Goal: Information Seeking & Learning: Learn about a topic

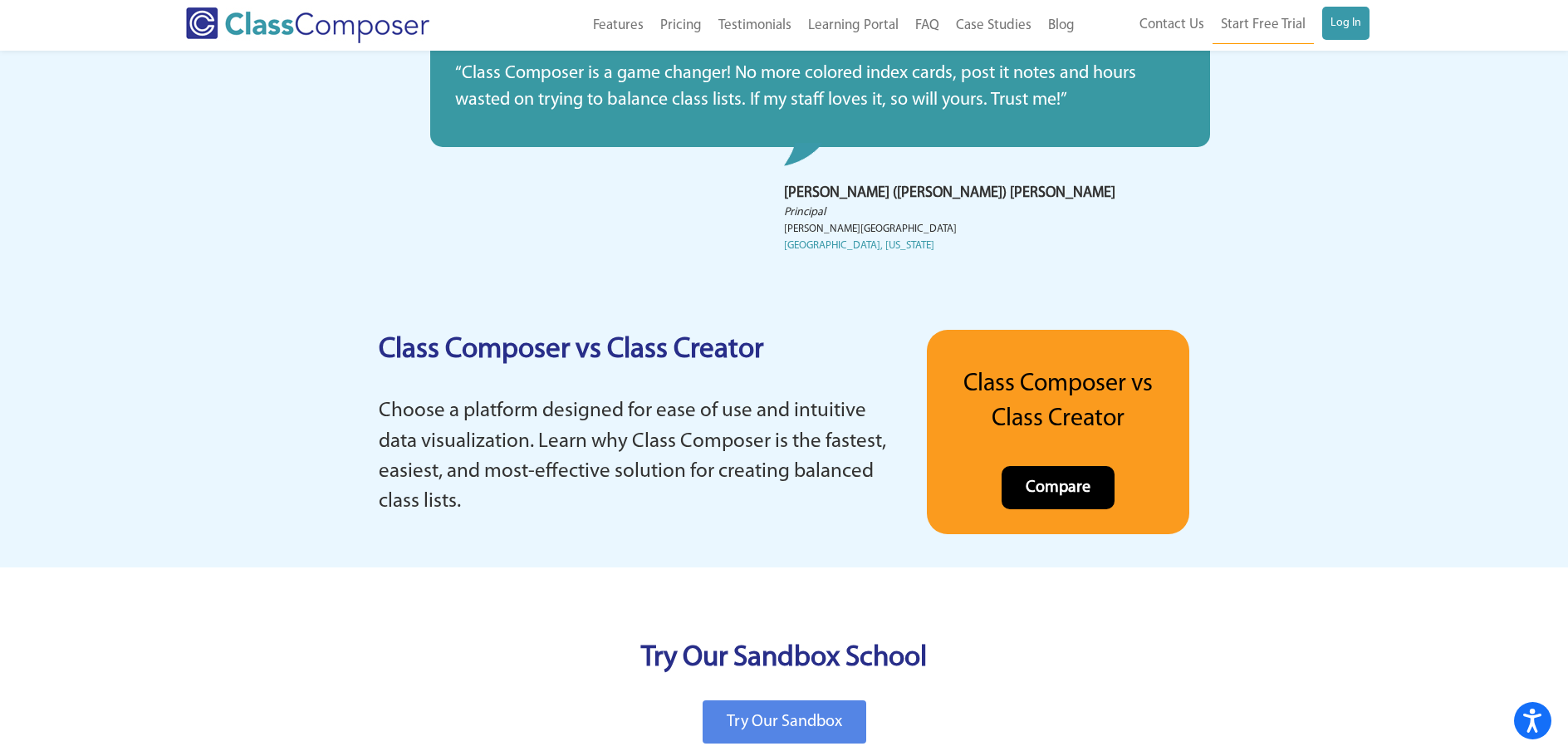
scroll to position [3073, 0]
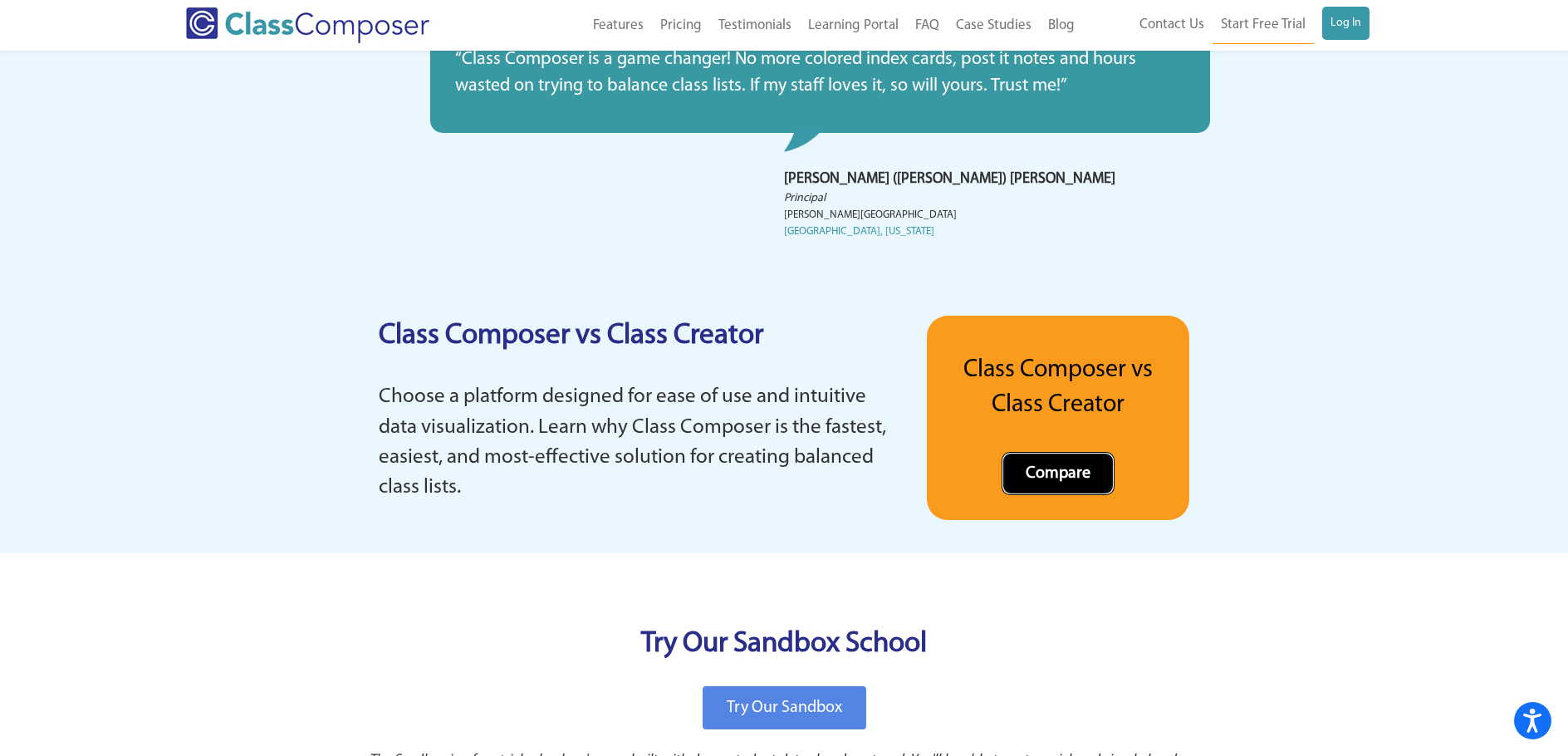
click at [1042, 475] on span "Compare" at bounding box center [1057, 473] width 65 height 16
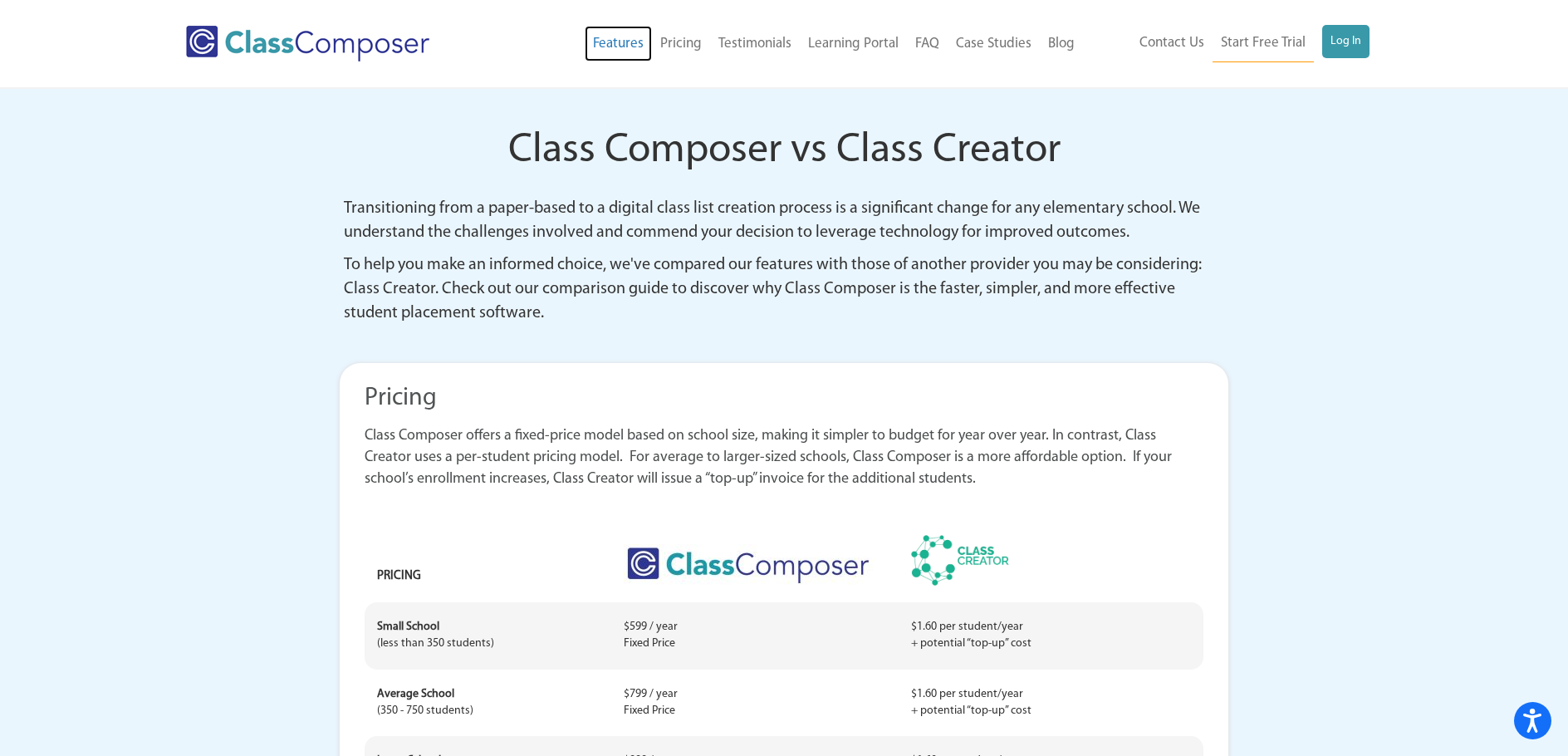
click at [636, 41] on link "Features" at bounding box center [619, 44] width 68 height 36
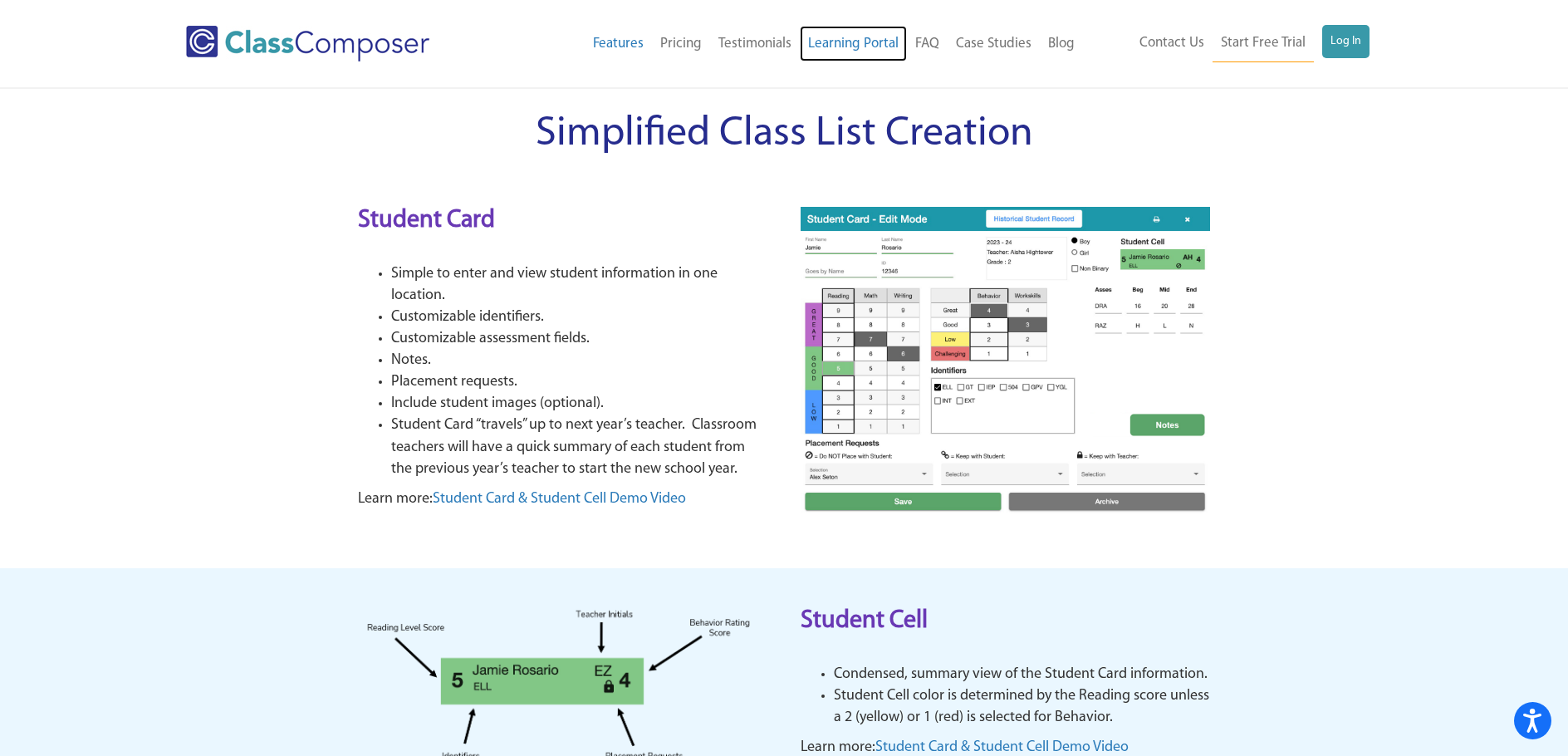
click at [861, 37] on link "Learning Portal" at bounding box center [854, 44] width 107 height 36
click at [977, 42] on link "Case Studies" at bounding box center [993, 44] width 92 height 36
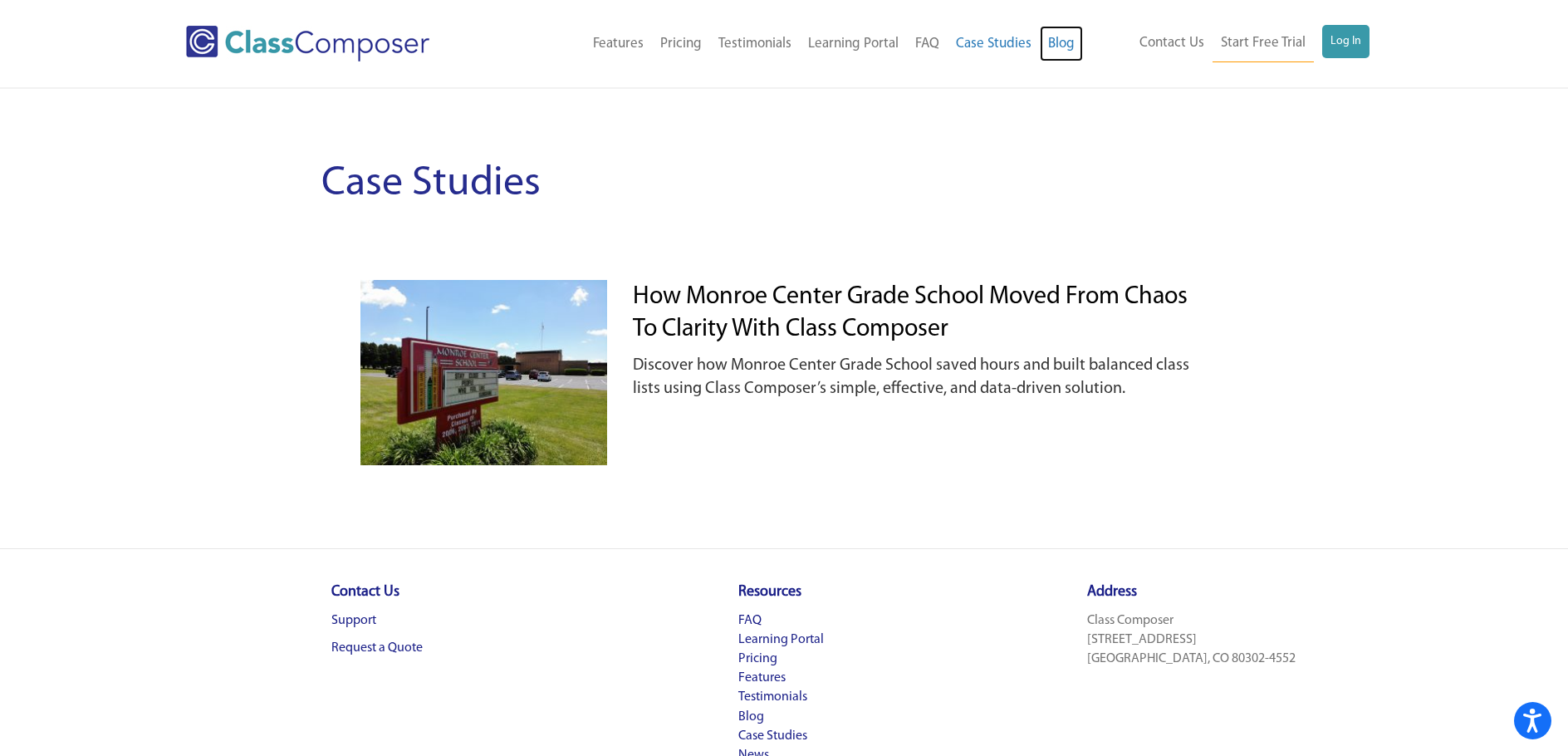
click at [1061, 43] on link "Blog" at bounding box center [1062, 44] width 43 height 36
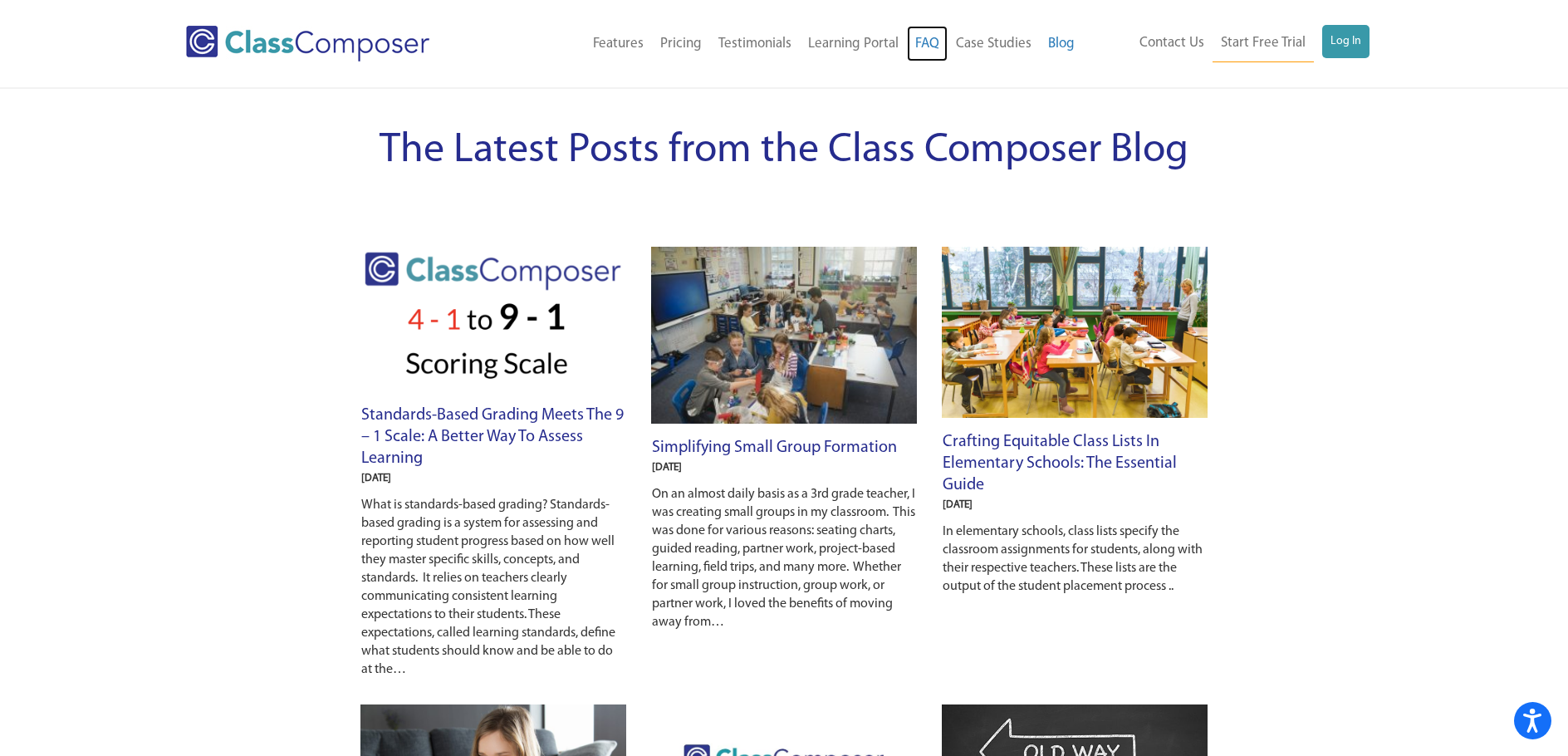
click at [940, 45] on link "FAQ" at bounding box center [927, 44] width 41 height 36
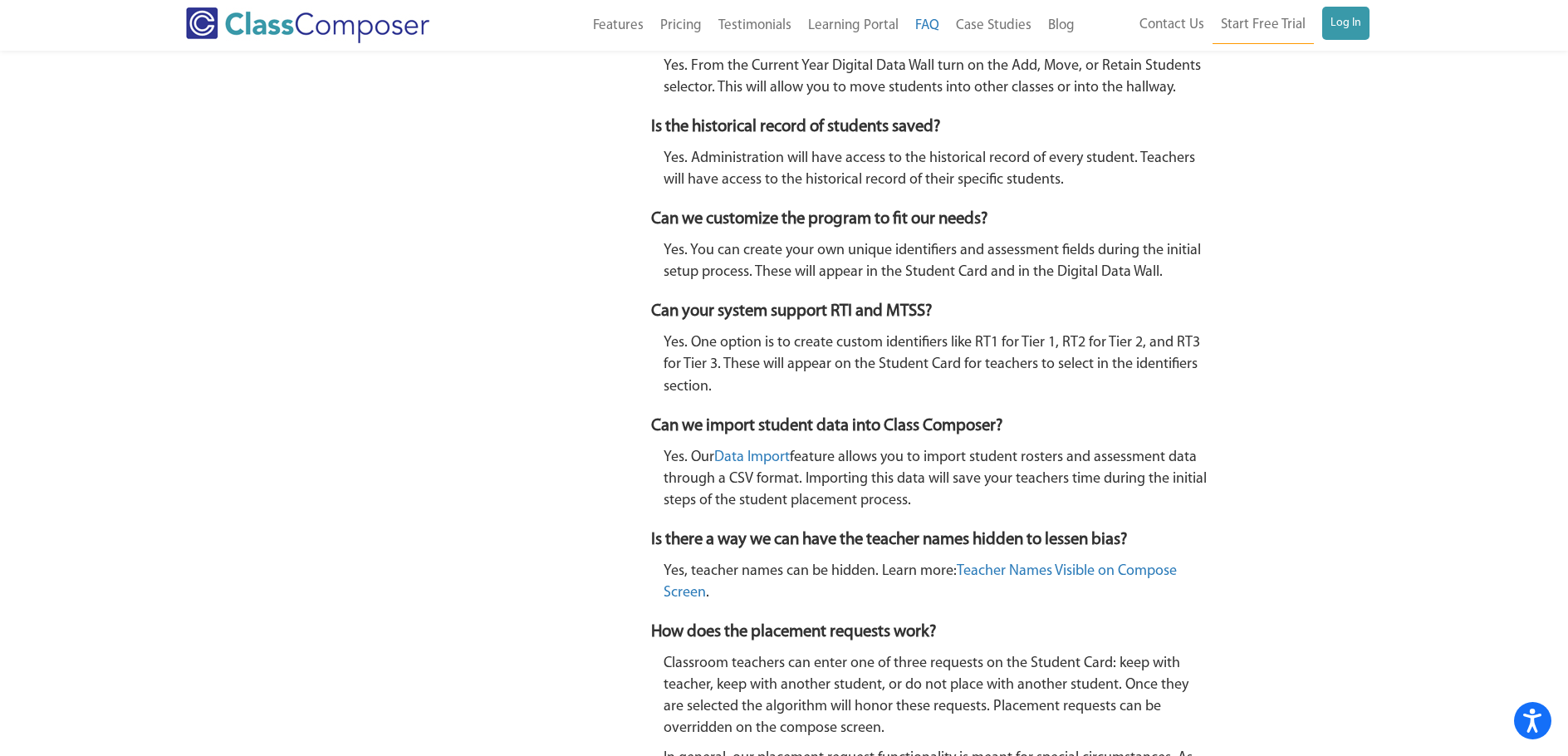
scroll to position [1329, 0]
